Goal: Task Accomplishment & Management: Complete application form

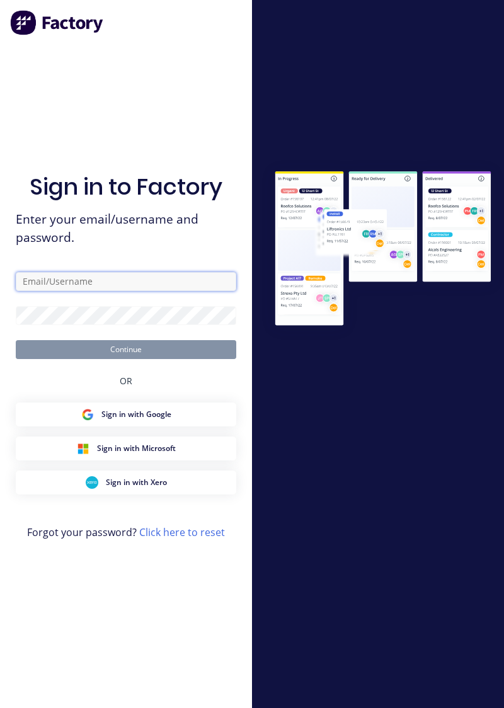
click at [37, 291] on input "text" at bounding box center [126, 281] width 221 height 19
type input "brettdean2023@gmail.com"
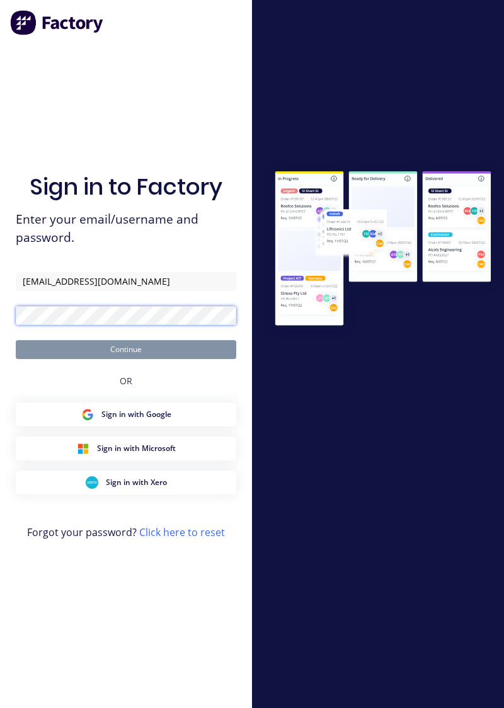
click at [16, 340] on button "Continue" at bounding box center [126, 349] width 221 height 19
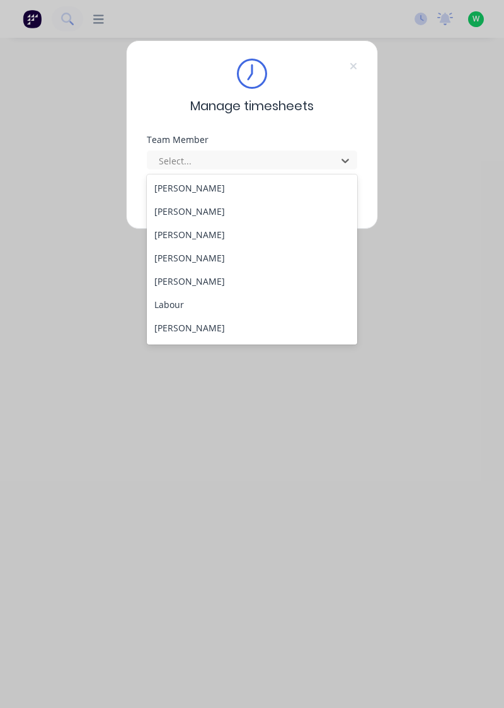
scroll to position [271, 0]
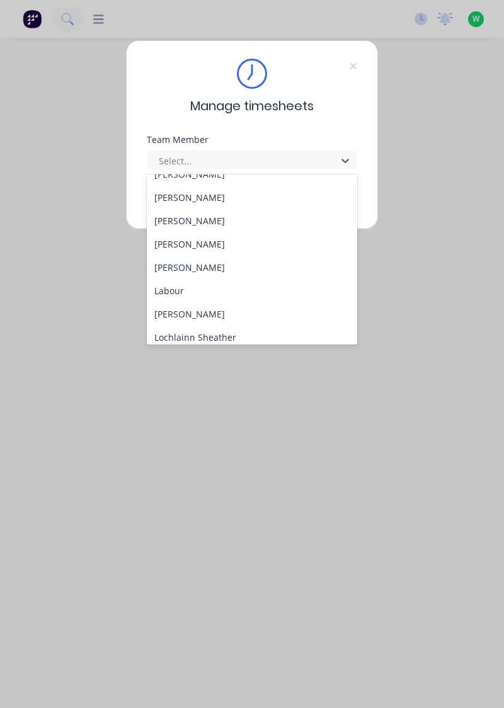
click at [204, 223] on div "[PERSON_NAME]" at bounding box center [252, 220] width 211 height 23
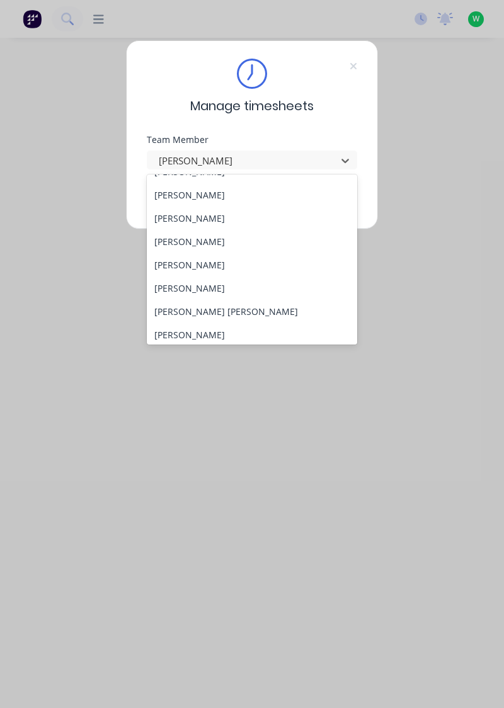
scroll to position [128, 0]
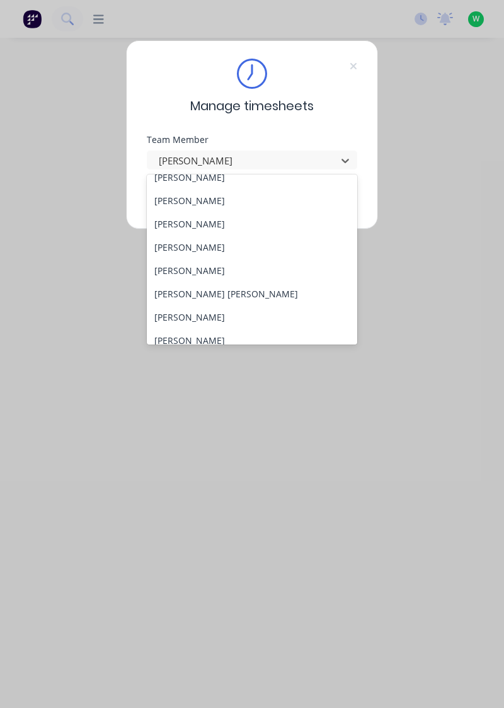
click at [212, 336] on div "[PERSON_NAME]" at bounding box center [252, 340] width 211 height 23
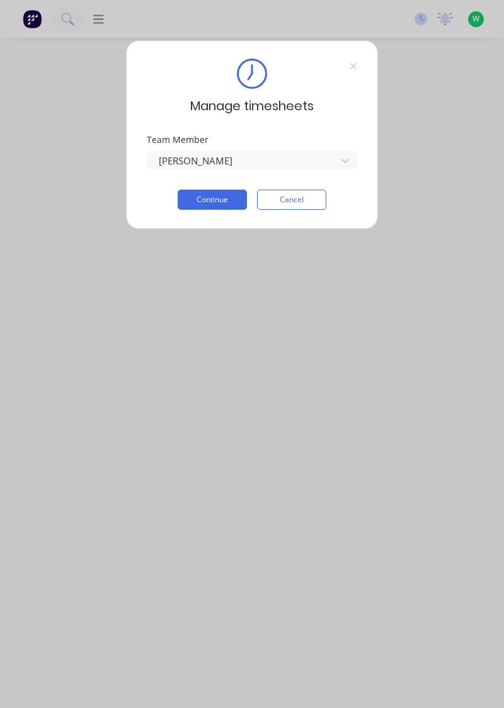
click at [225, 199] on button "Continue" at bounding box center [212, 200] width 69 height 20
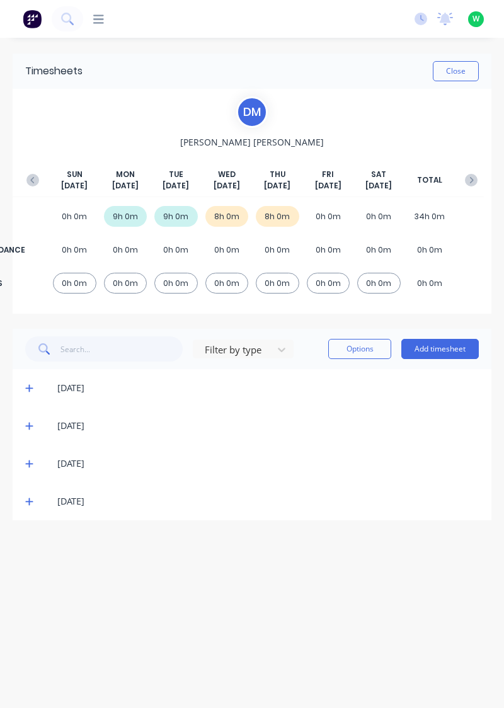
click at [452, 350] on button "Add timesheet" at bounding box center [439, 349] width 77 height 20
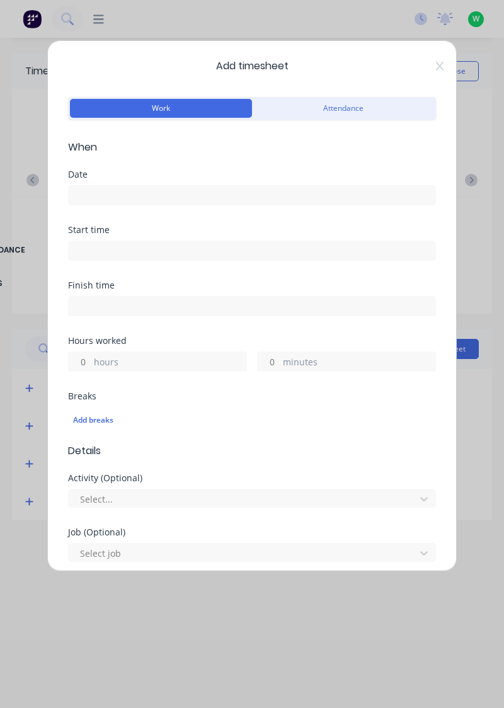
click at [132, 190] on input at bounding box center [252, 195] width 367 height 19
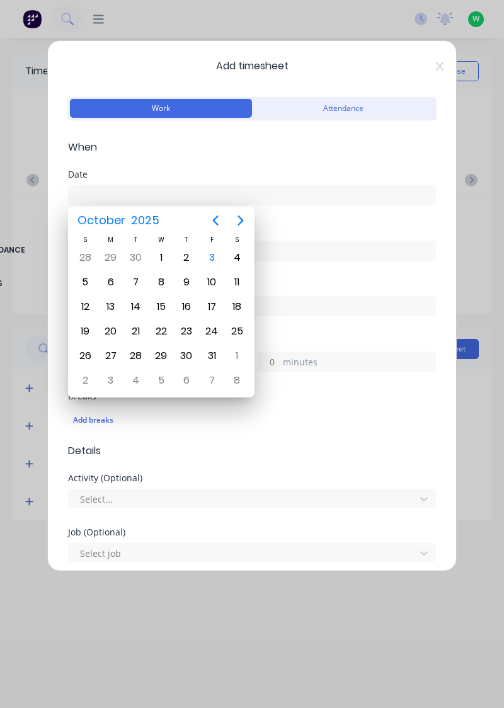
click at [216, 258] on div "3" at bounding box center [211, 257] width 19 height 19
type input "[DATE]"
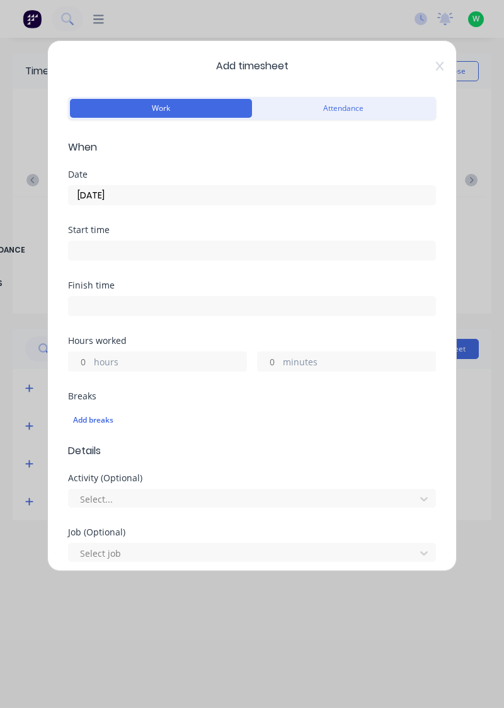
click at [131, 378] on div "Hours worked hours minutes" at bounding box center [252, 363] width 368 height 55
click at [155, 357] on label "hours" at bounding box center [170, 363] width 152 height 16
click at [91, 357] on input "hours" at bounding box center [80, 361] width 22 height 19
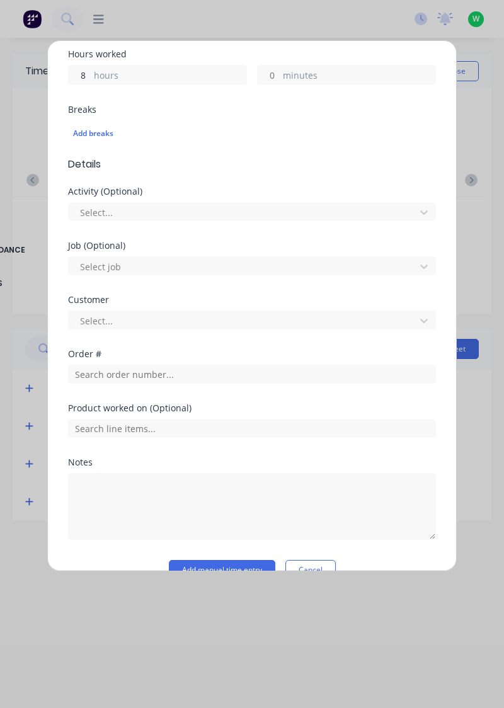
scroll to position [311, 0]
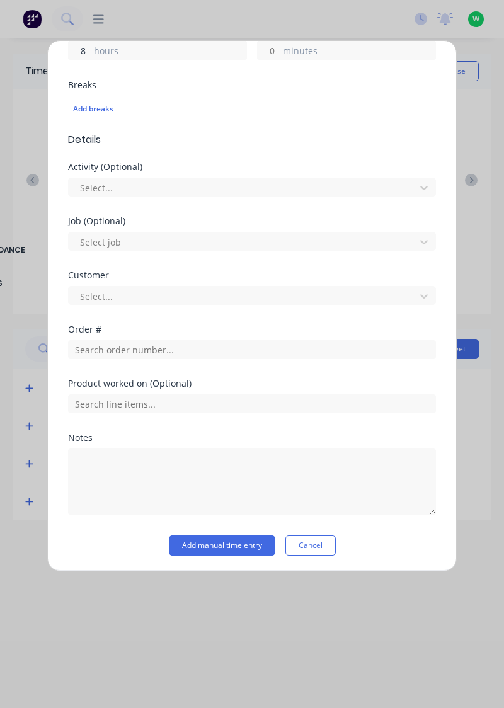
type input "8"
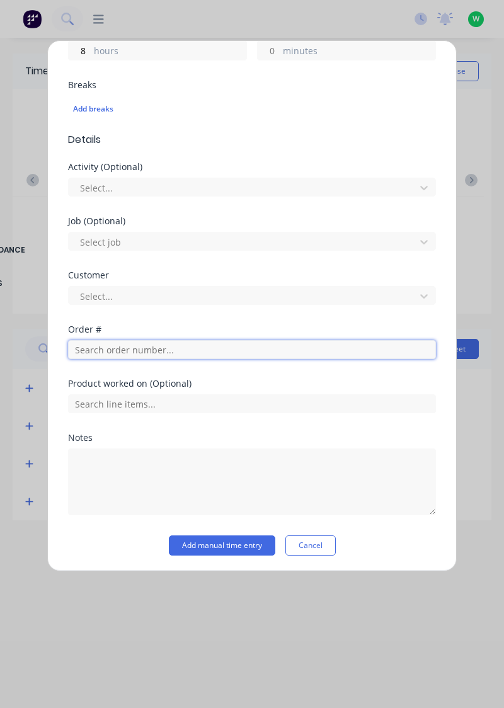
click at [171, 349] on input "text" at bounding box center [252, 349] width 368 height 19
type input "17943"
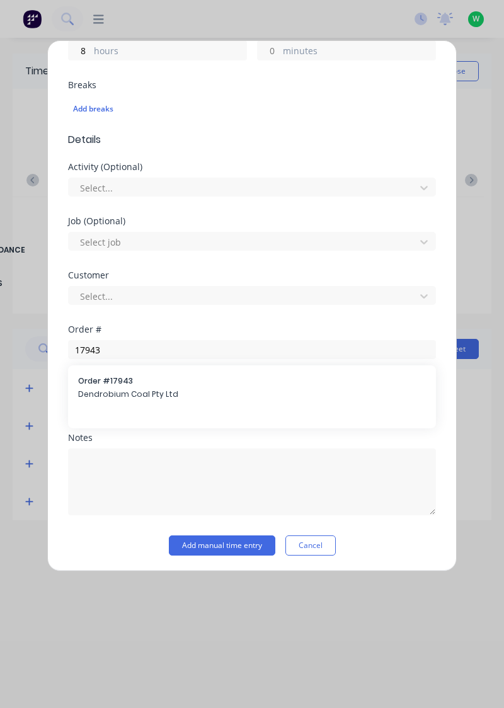
click at [137, 384] on span "Order # 17943" at bounding box center [252, 381] width 348 height 11
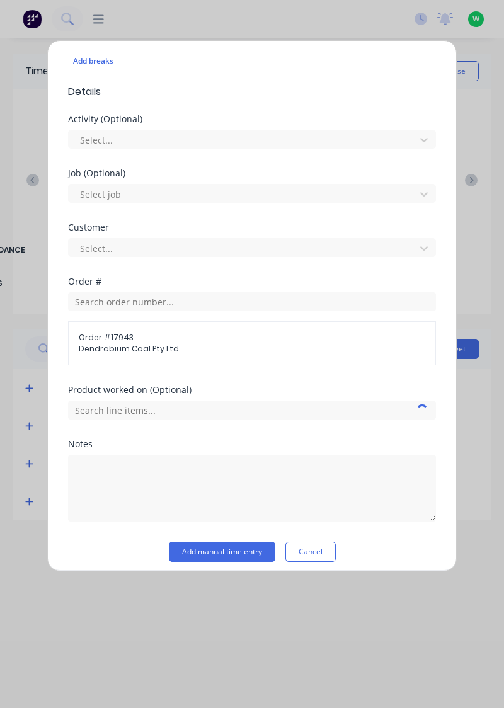
scroll to position [357, 0]
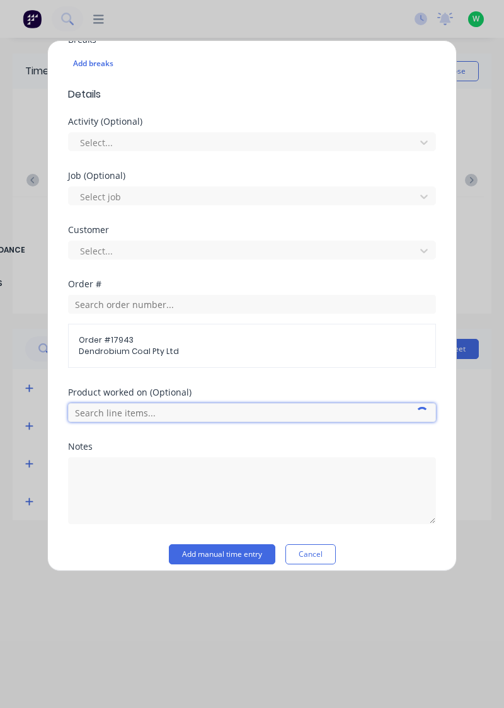
click at [213, 409] on input "text" at bounding box center [252, 412] width 368 height 19
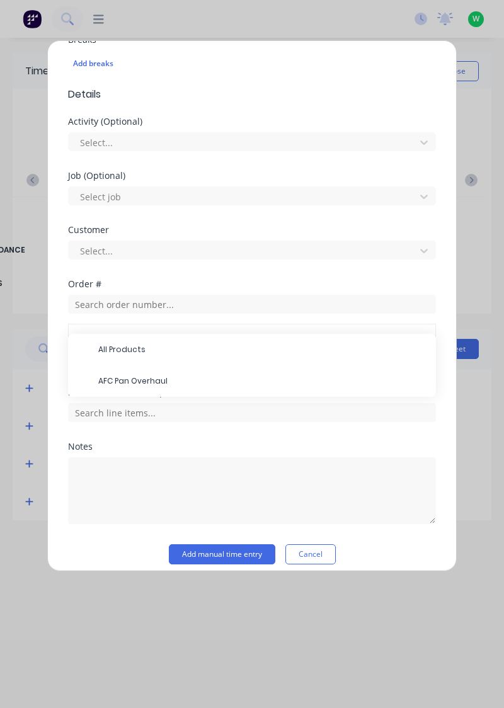
click at [151, 382] on span "AFC Pan Overhaul" at bounding box center [262, 381] width 328 height 11
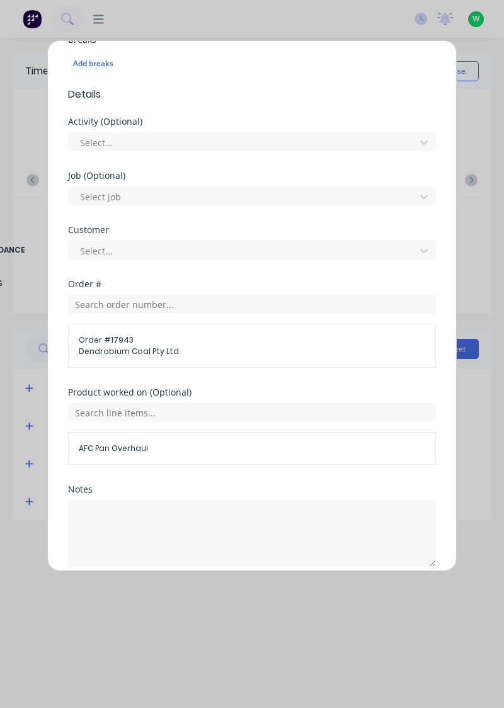
scroll to position [407, 0]
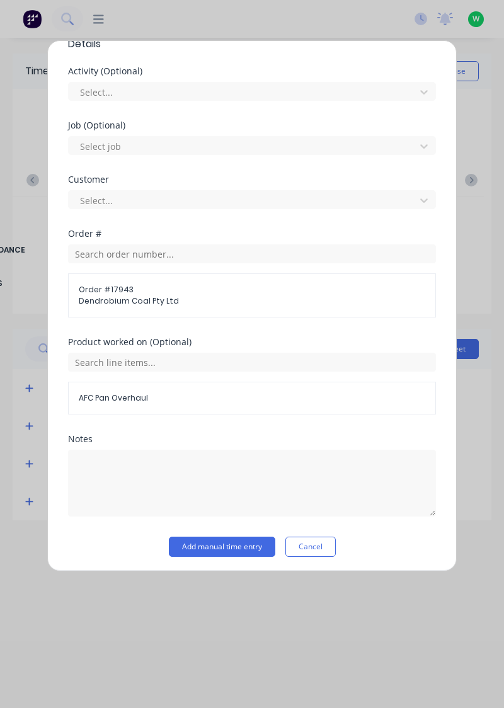
click at [248, 547] on button "Add manual time entry" at bounding box center [222, 547] width 106 height 20
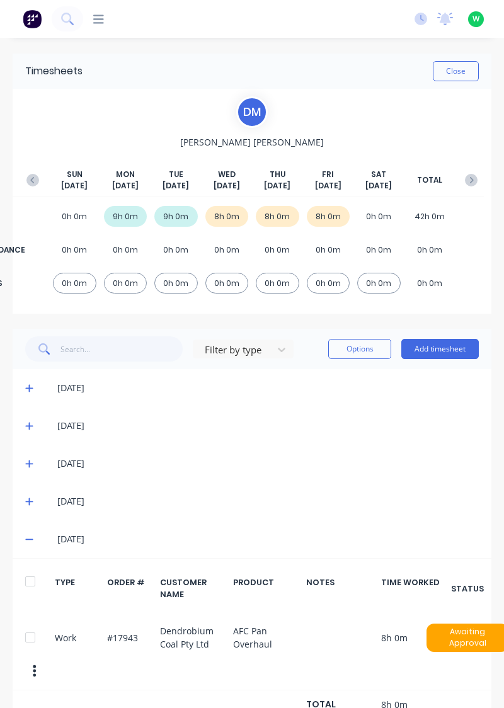
click at [456, 74] on button "Close" at bounding box center [456, 71] width 46 height 20
